Goal: Check status

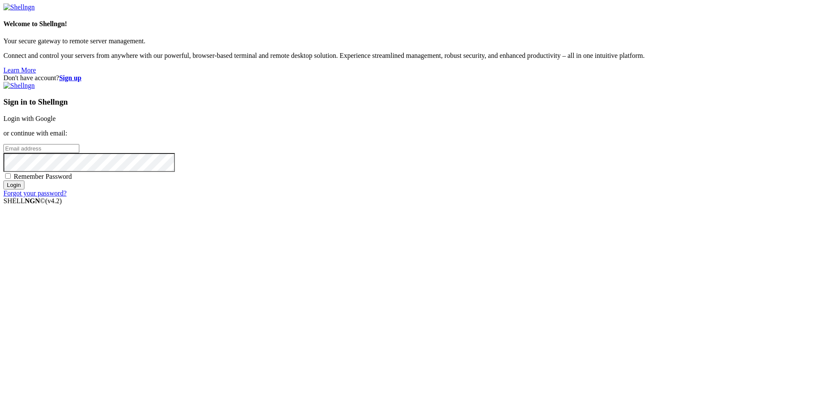
type input "[EMAIL_ADDRESS][DOMAIN_NAME]"
click at [24, 189] on input "Login" at bounding box center [13, 184] width 21 height 9
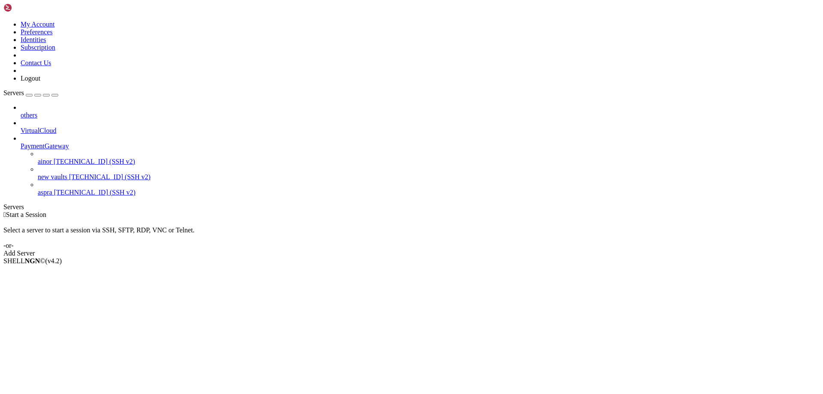
click at [53, 173] on span "new vaults" at bounding box center [53, 176] width 30 height 7
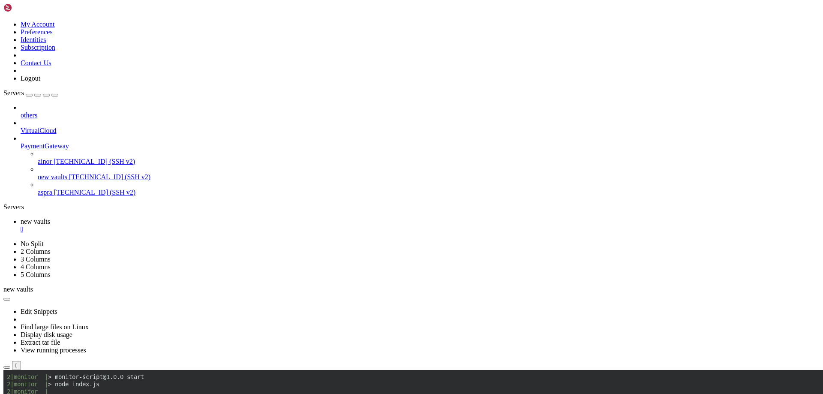
scroll to position [845, 0]
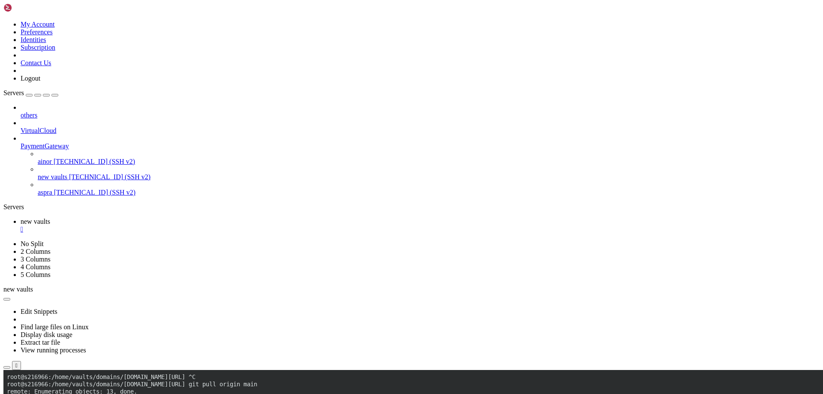
scroll to position [1837, 0]
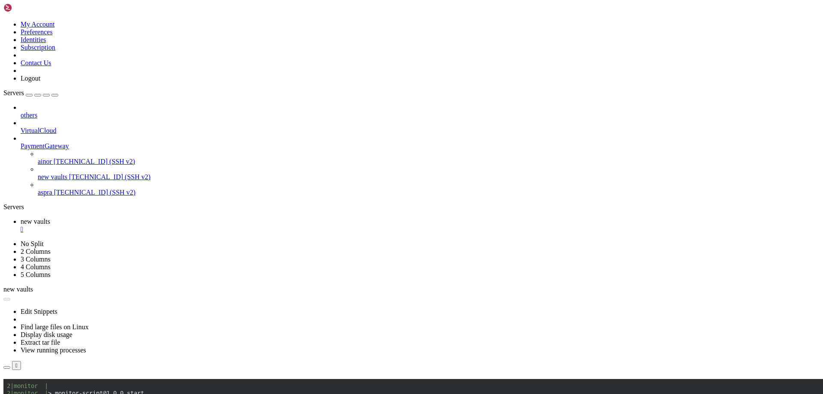
click at [38, 387] on button "Reconnect" at bounding box center [20, 391] width 34 height 9
